Goal: Information Seeking & Learning: Learn about a topic

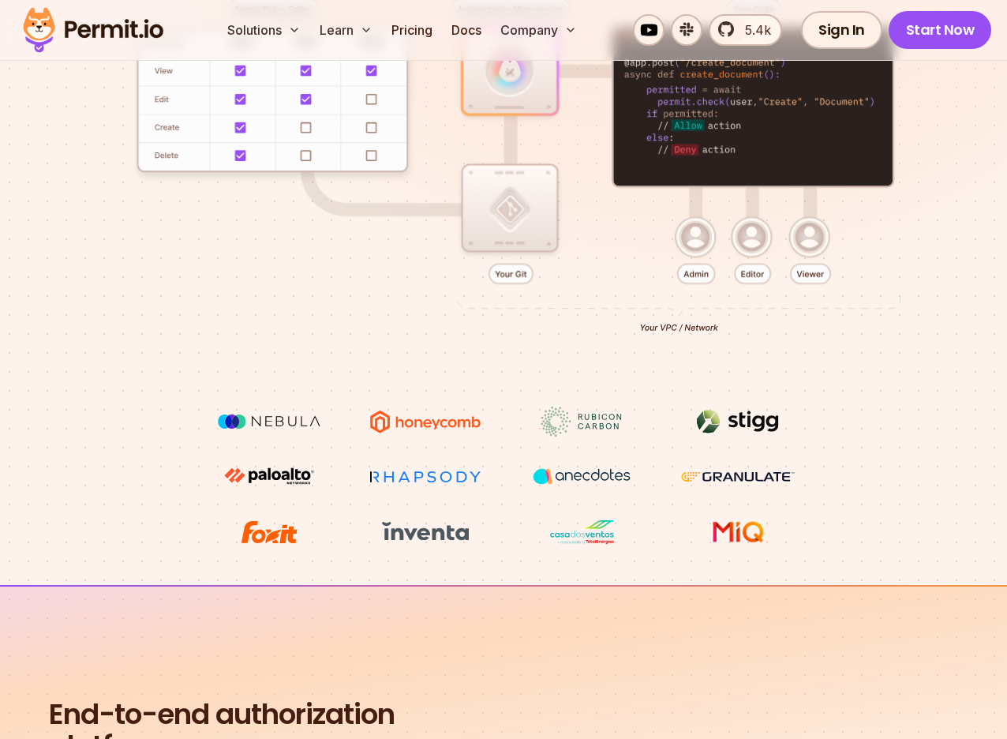
scroll to position [203, 0]
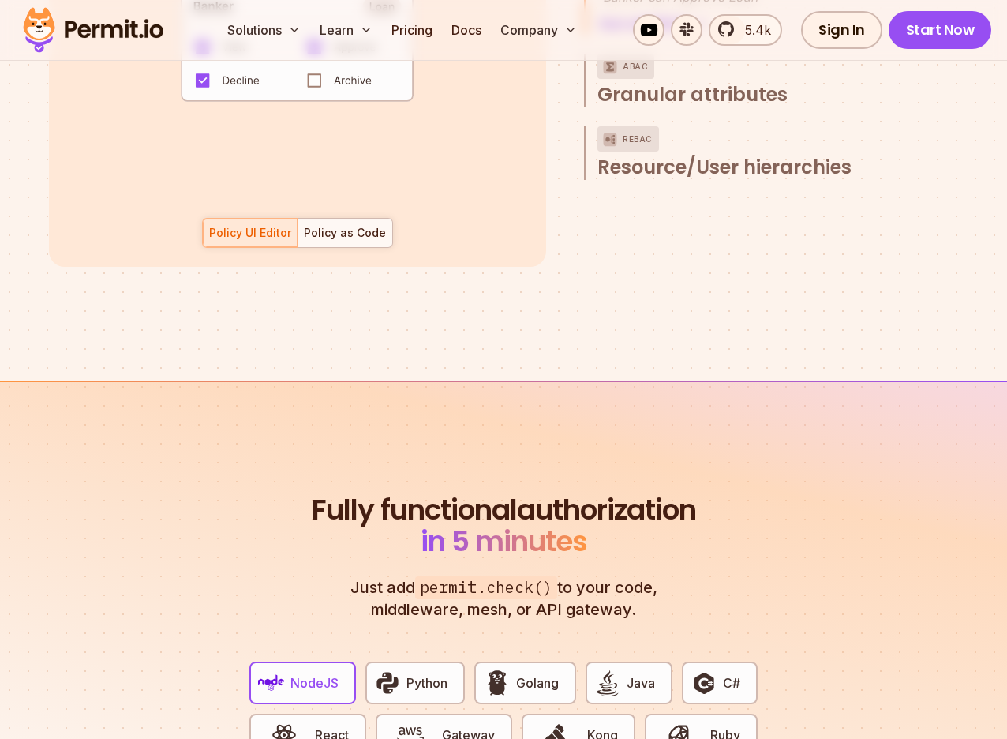
scroll to position [2605, 0]
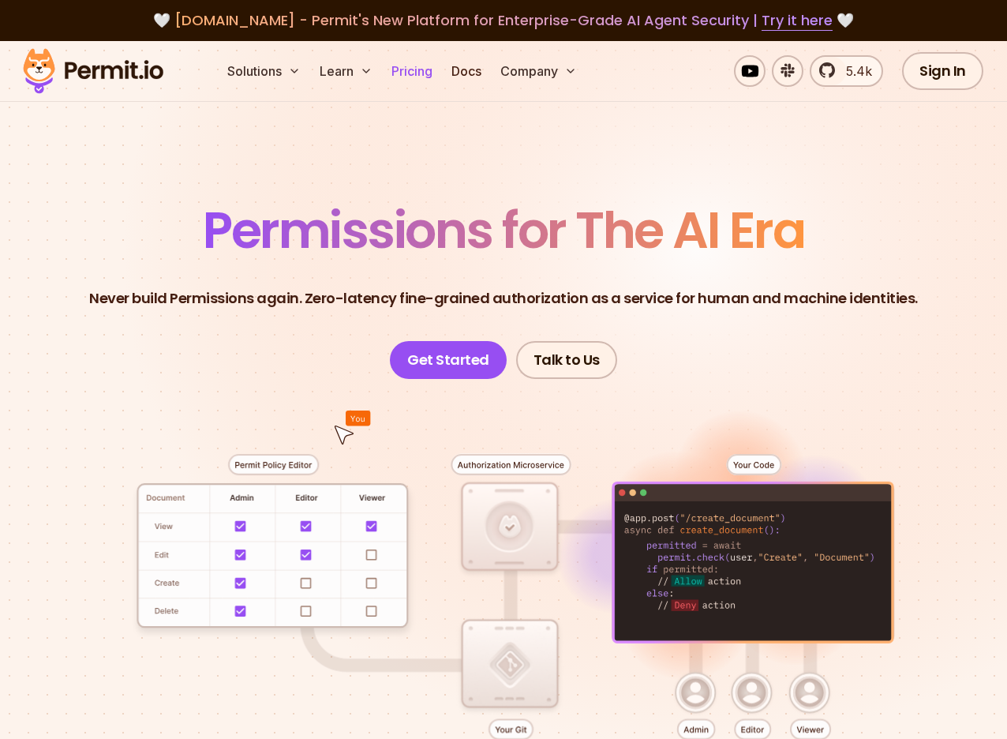
click at [419, 63] on link "Pricing" at bounding box center [412, 71] width 54 height 32
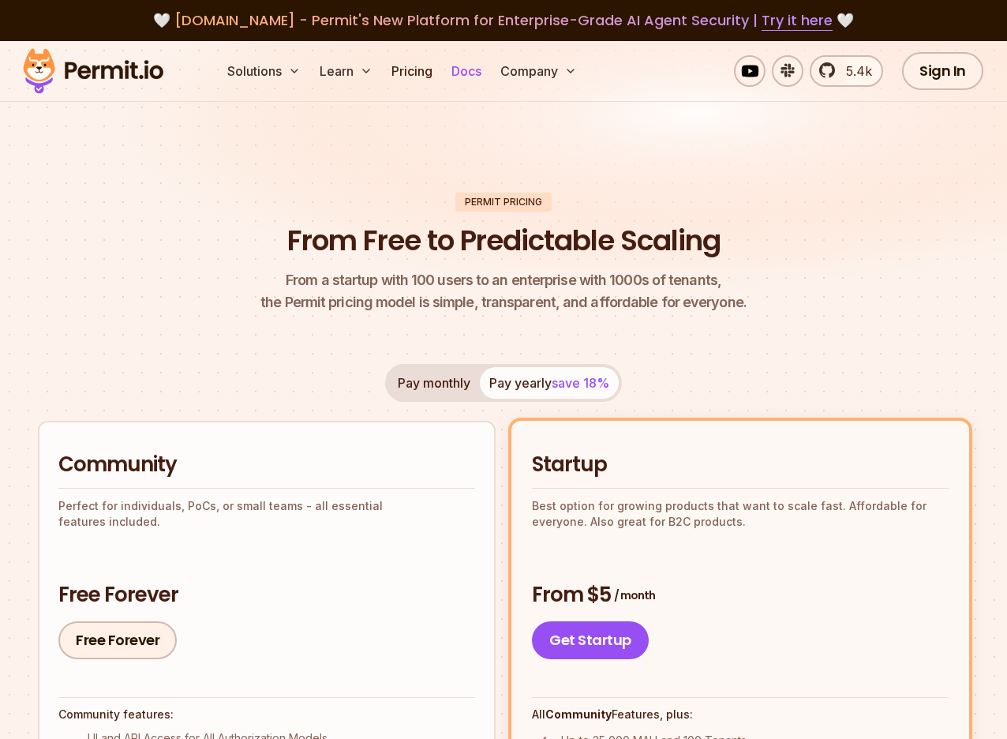
click at [483, 73] on link "Docs" at bounding box center [466, 71] width 43 height 32
